Goal: Navigation & Orientation: Find specific page/section

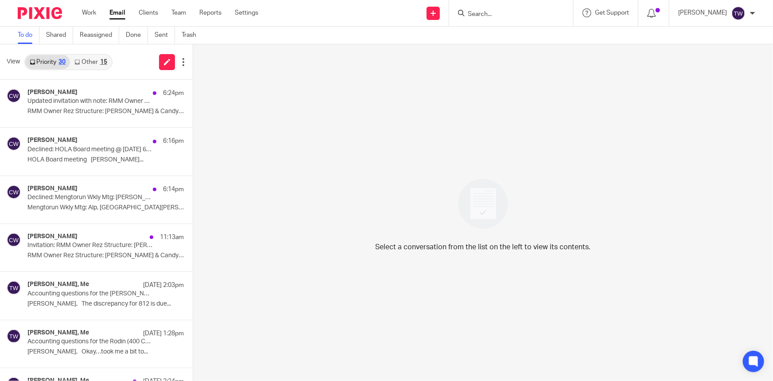
click at [87, 61] on link "Other 15" at bounding box center [90, 62] width 41 height 14
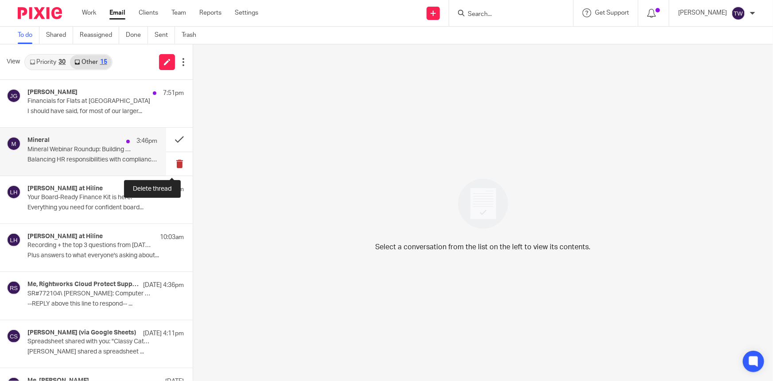
click at [167, 164] on button at bounding box center [179, 163] width 27 height 23
